Goal: Task Accomplishment & Management: Use online tool/utility

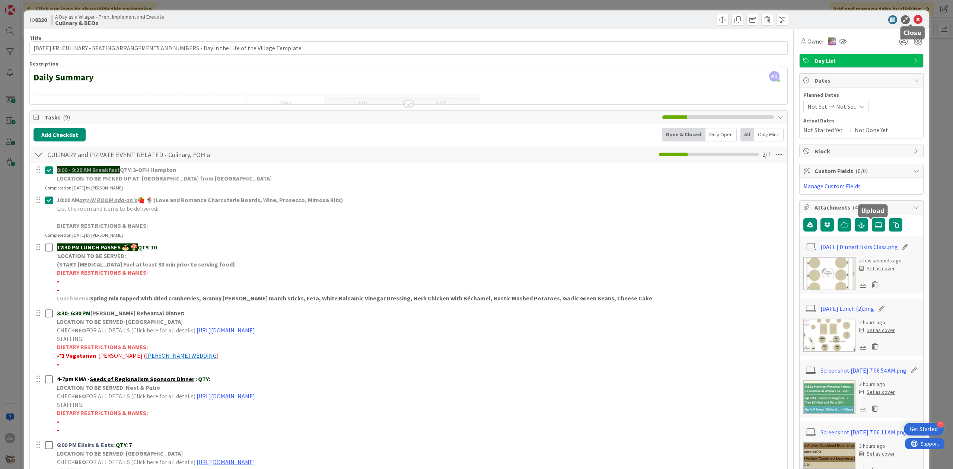
click at [913, 20] on icon at bounding box center [917, 19] width 9 height 9
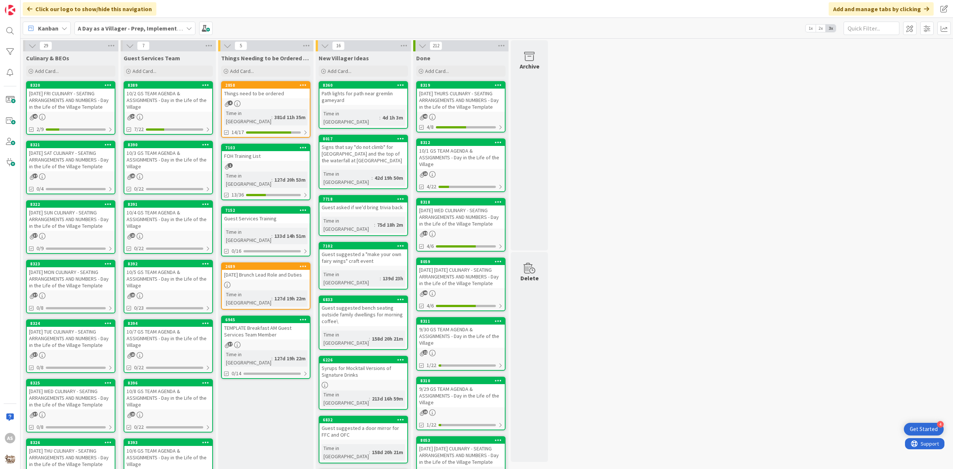
click at [258, 113] on div "Time in [GEOGRAPHIC_DATA]" at bounding box center [247, 117] width 47 height 16
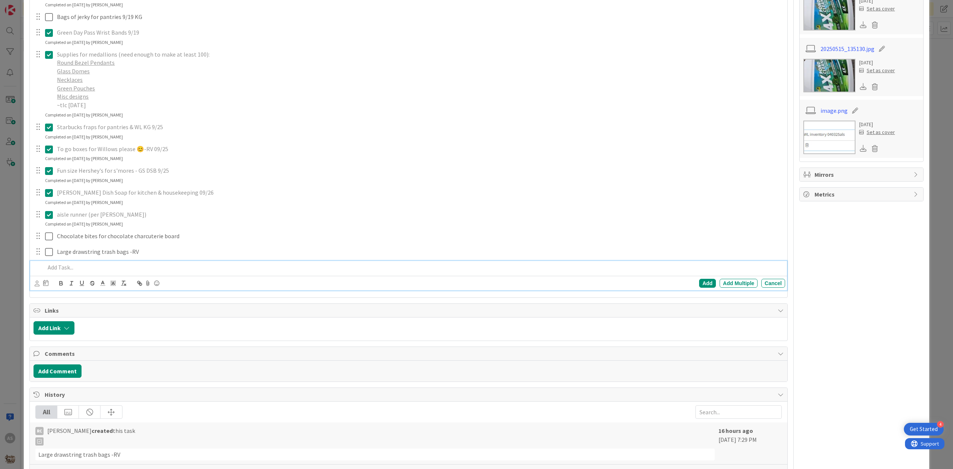
click at [100, 269] on p at bounding box center [413, 267] width 737 height 9
click at [703, 285] on div "Add" at bounding box center [707, 283] width 17 height 9
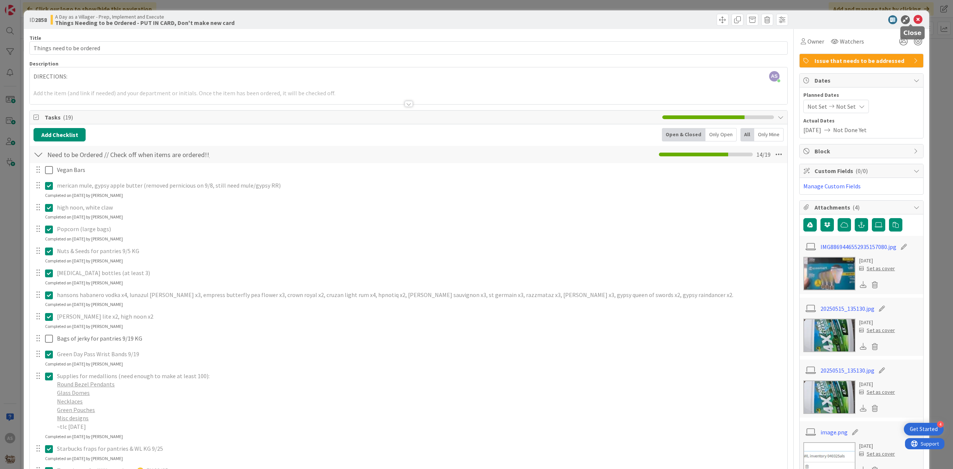
click at [913, 18] on icon at bounding box center [917, 19] width 9 height 9
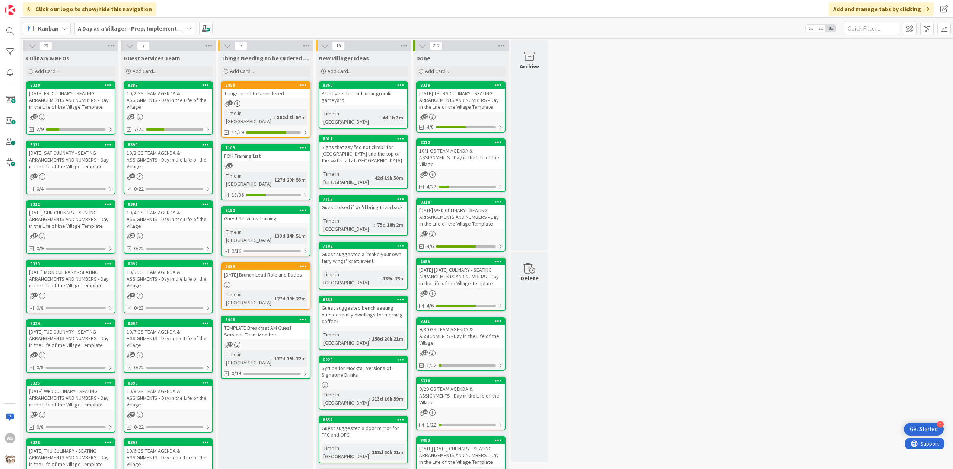
click at [73, 114] on div "43" at bounding box center [71, 117] width 88 height 6
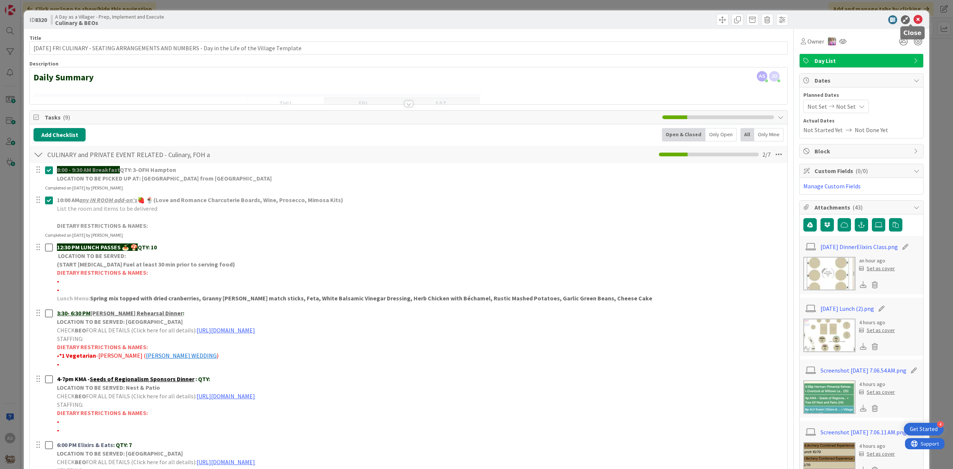
click at [913, 22] on icon at bounding box center [917, 19] width 9 height 9
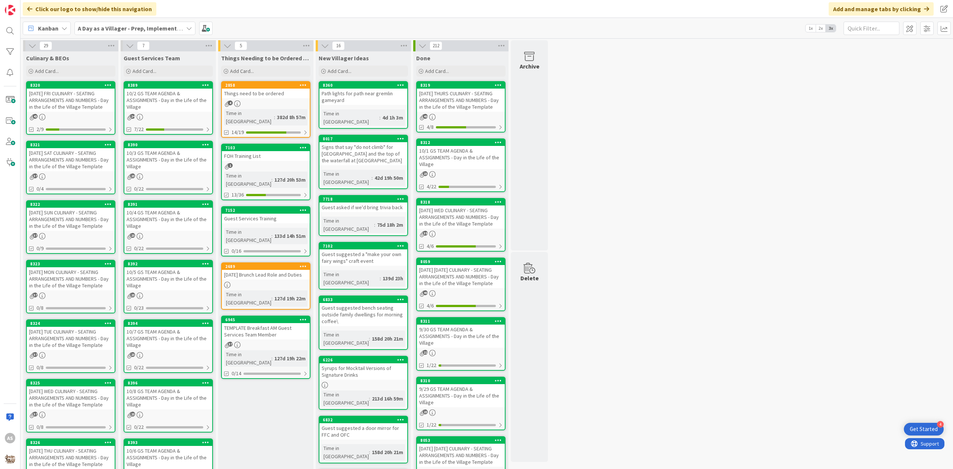
click at [260, 98] on div "Things need to be ordered" at bounding box center [266, 94] width 88 height 10
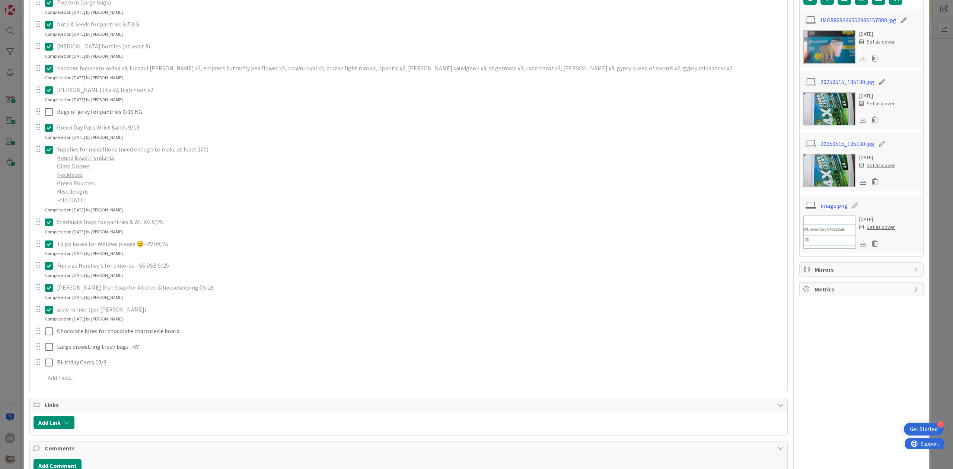
scroll to position [248, 0]
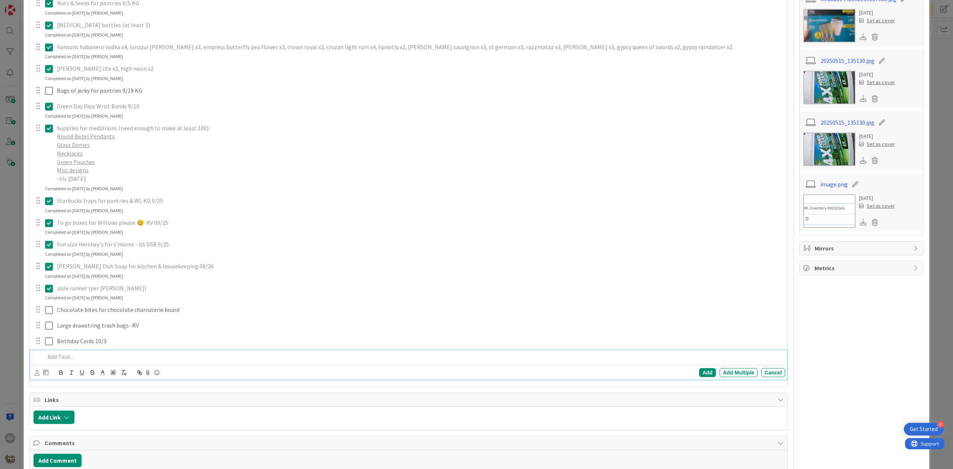
click at [69, 358] on p at bounding box center [413, 356] width 737 height 9
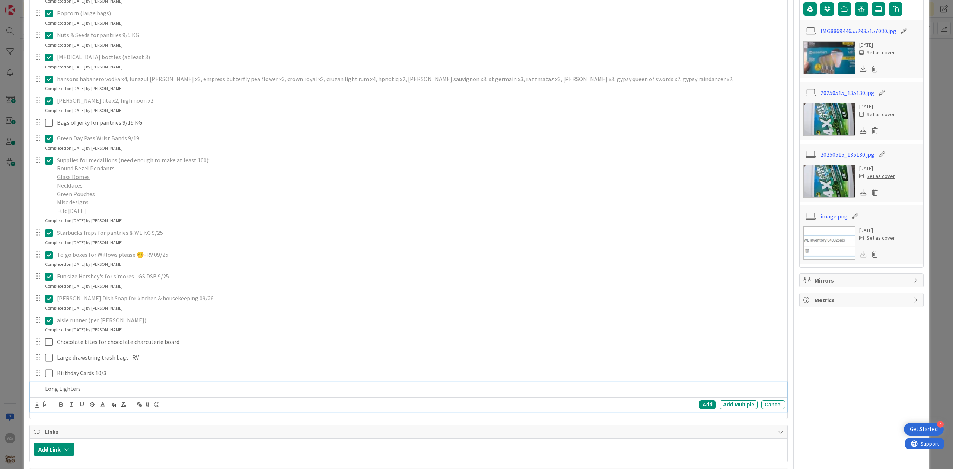
scroll to position [198, 0]
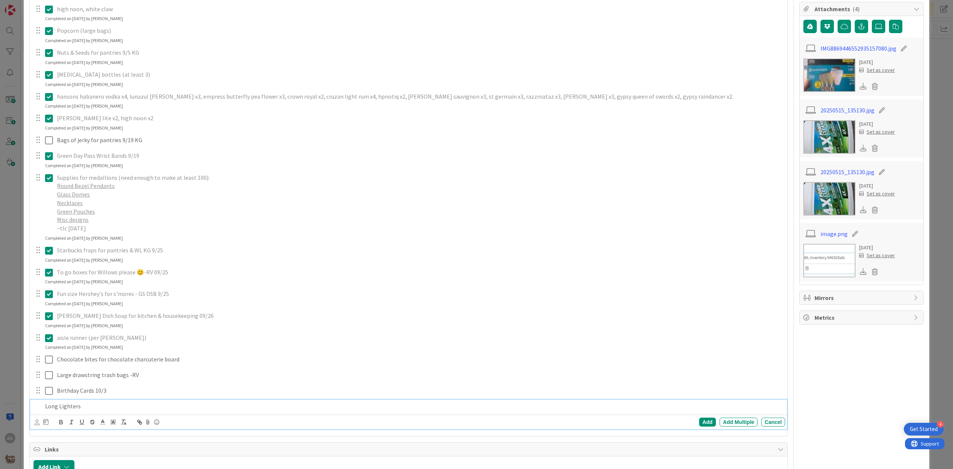
click at [108, 403] on p "Long Lighters" at bounding box center [413, 406] width 737 height 9
click at [700, 423] on div "Add" at bounding box center [707, 422] width 17 height 9
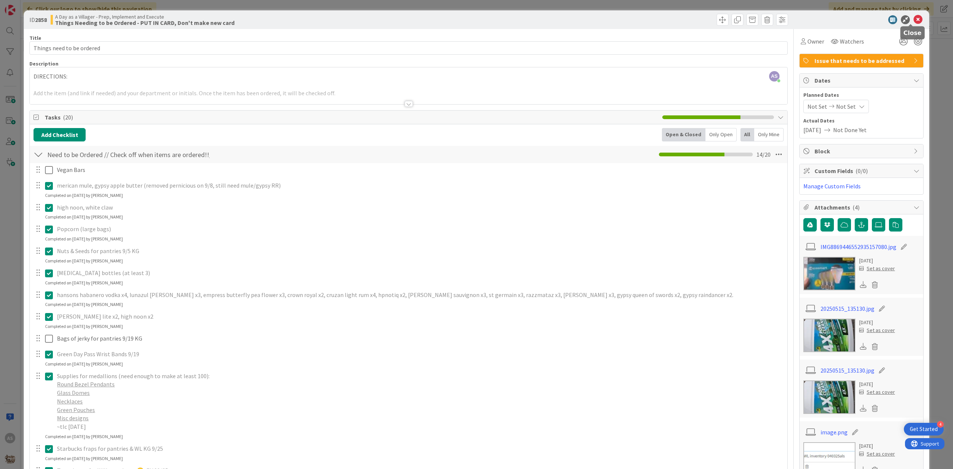
click at [913, 22] on icon at bounding box center [917, 19] width 9 height 9
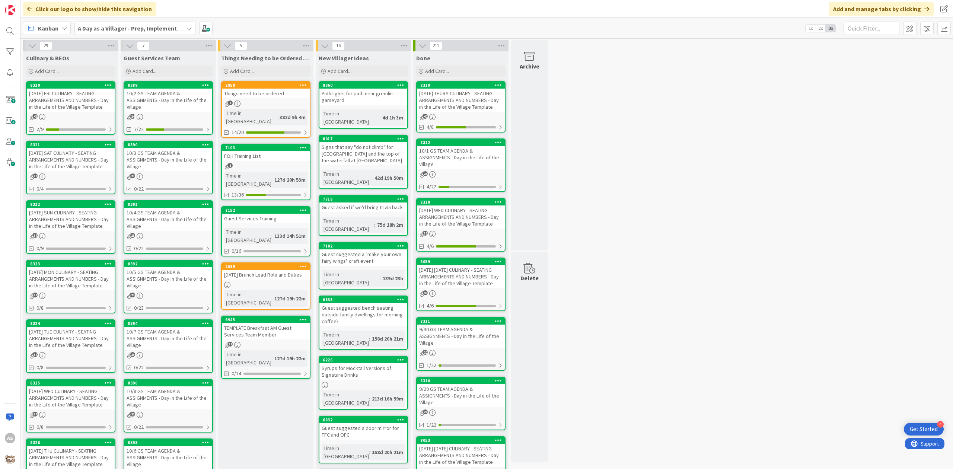
click at [81, 118] on div "43" at bounding box center [71, 117] width 88 height 6
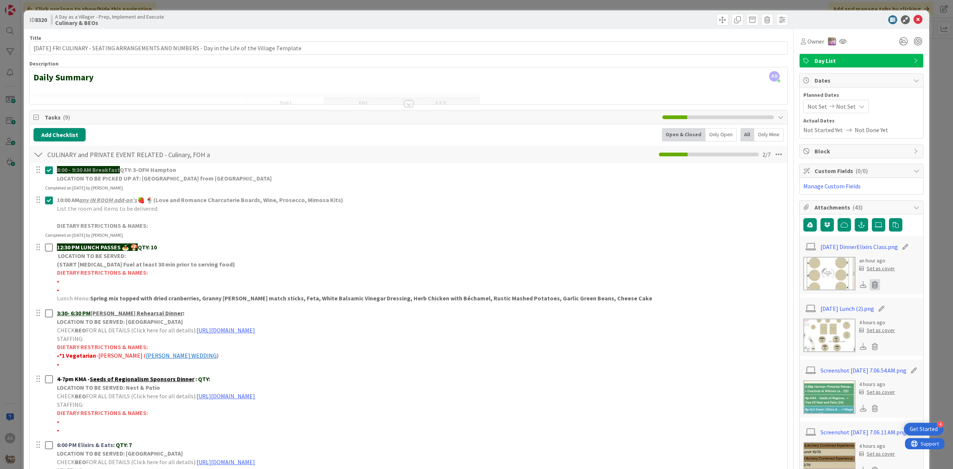
click at [869, 286] on icon at bounding box center [874, 284] width 10 height 11
click at [793, 321] on button "Delete" at bounding box center [805, 320] width 28 height 13
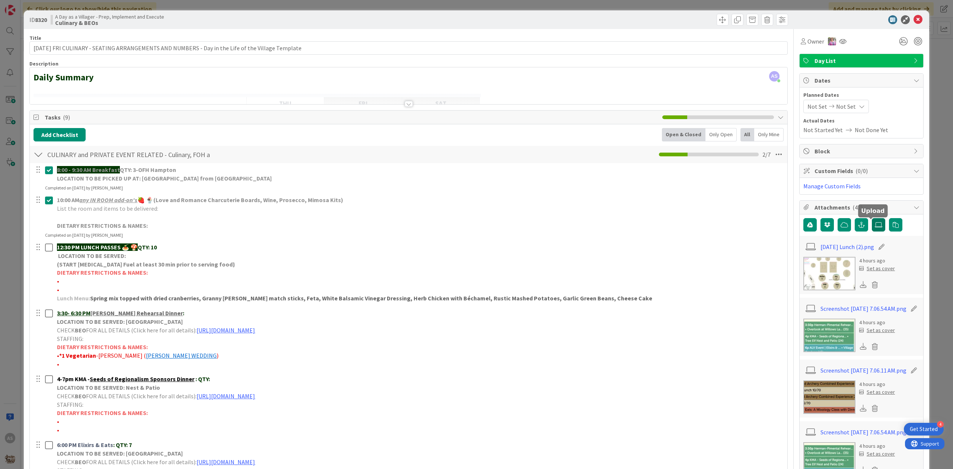
click at [872, 231] on label at bounding box center [878, 224] width 13 height 13
click at [872, 218] on input "file" at bounding box center [872, 218] width 0 height 0
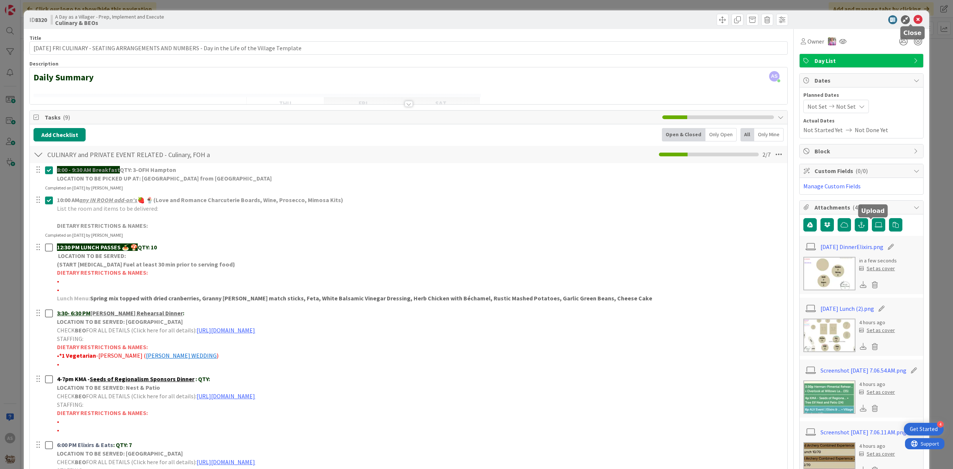
click at [913, 19] on icon at bounding box center [917, 19] width 9 height 9
